Goal: Information Seeking & Learning: Learn about a topic

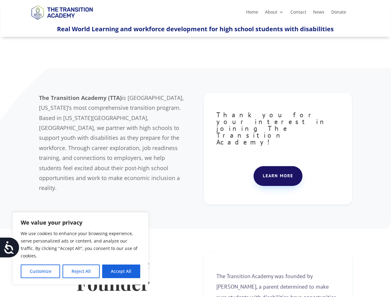
click at [195, 148] on div "The Transition Academy (TTA) is [GEOGRAPHIC_DATA], [US_STATE]’s most comprehens…" at bounding box center [195, 148] width 312 height 127
click at [40, 271] on button "Customize" at bounding box center [40, 271] width 39 height 14
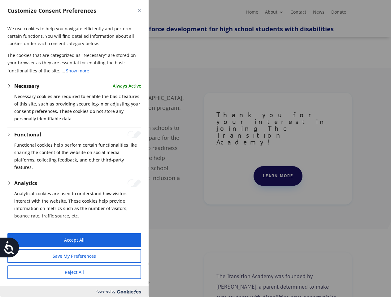
click at [121, 271] on button "Reject All" at bounding box center [74, 272] width 134 height 14
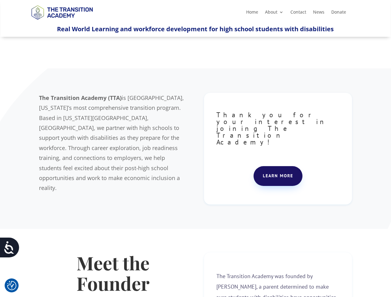
click at [10, 247] on icon at bounding box center [9, 247] width 12 height 12
click at [195, 148] on div "The Transition Academy (TTA) is [GEOGRAPHIC_DATA], [US_STATE]’s most comprehens…" at bounding box center [195, 148] width 312 height 127
